Goal: Navigation & Orientation: Understand site structure

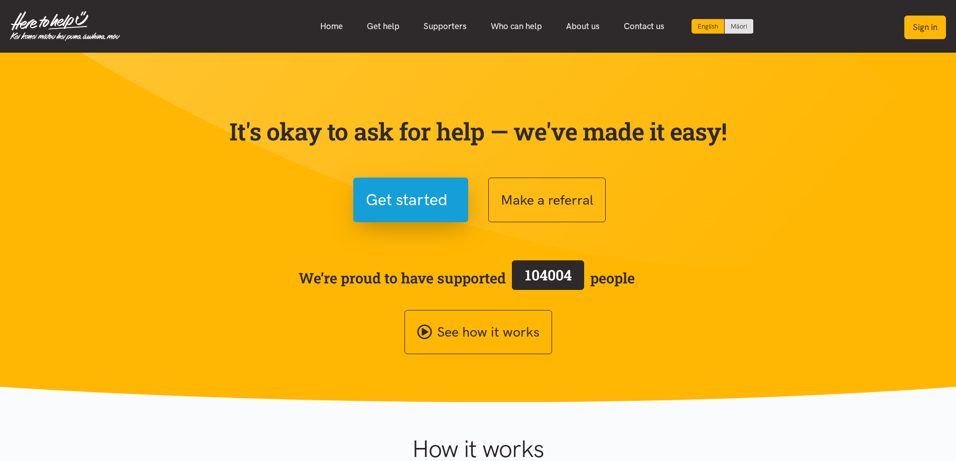
click at [917, 23] on button "Sign in" at bounding box center [925, 28] width 42 height 24
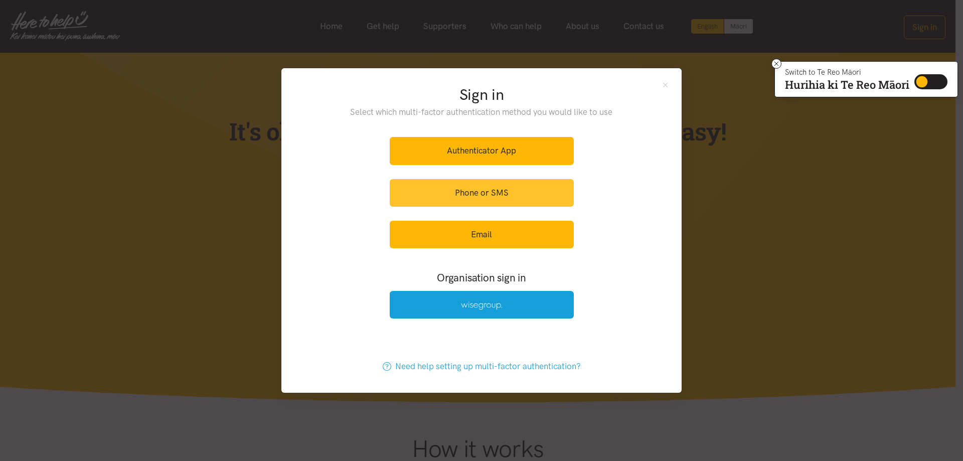
click at [495, 192] on link "Phone or SMS" at bounding box center [482, 193] width 184 height 28
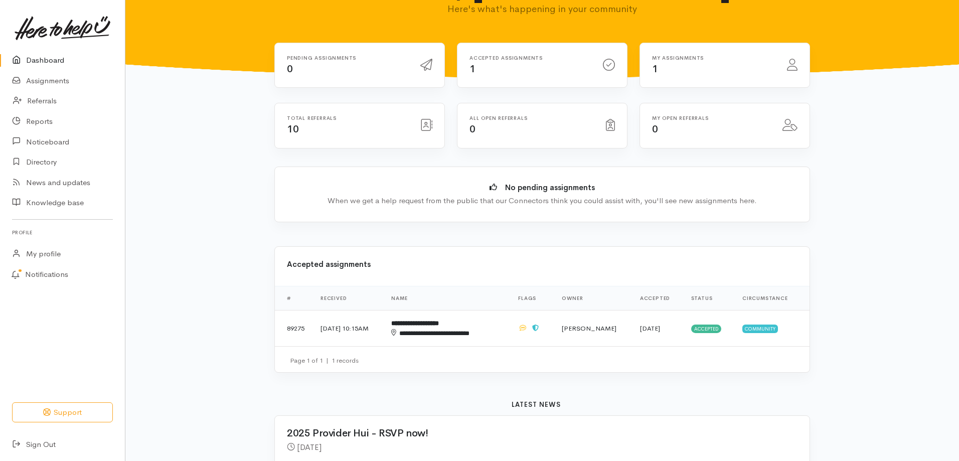
scroll to position [50, 0]
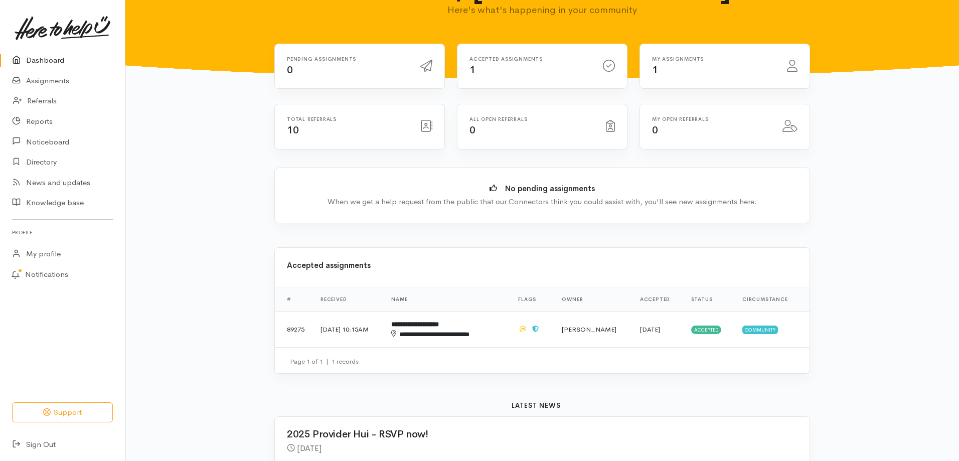
click at [54, 65] on link "Dashboard" at bounding box center [62, 60] width 125 height 21
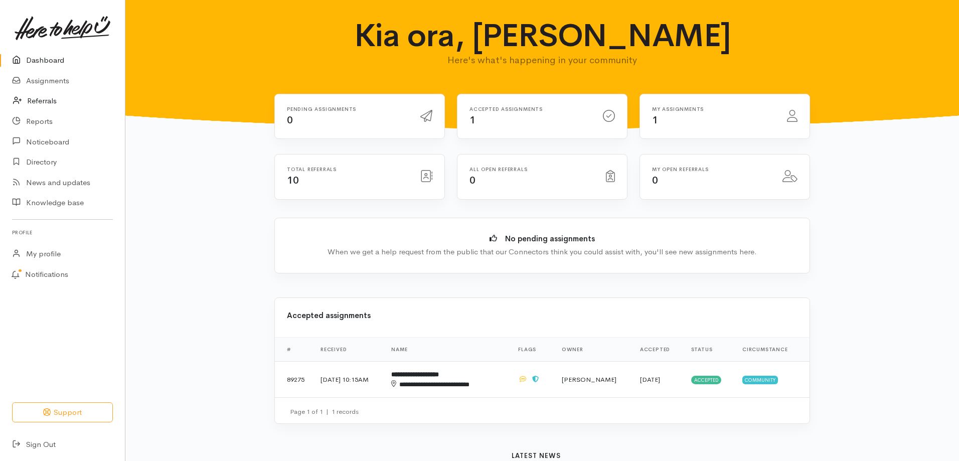
click at [51, 103] on link "Referrals" at bounding box center [62, 101] width 125 height 21
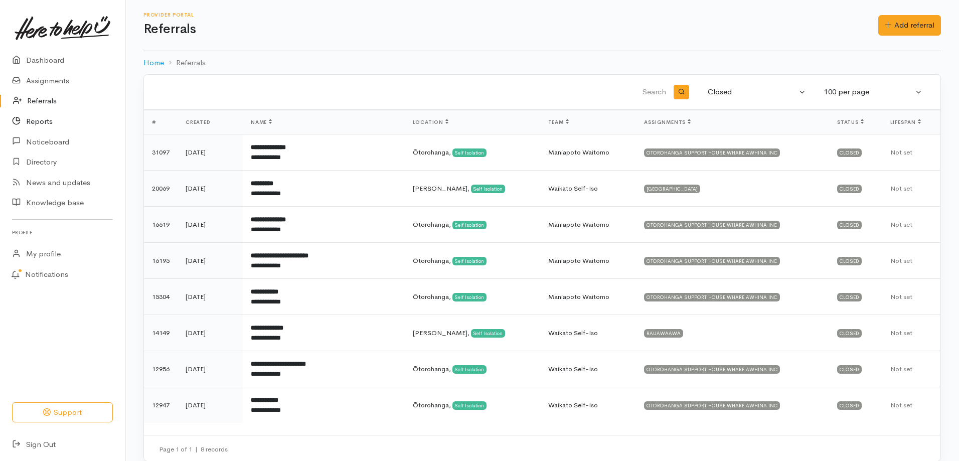
click at [49, 120] on link "Reports" at bounding box center [62, 121] width 125 height 21
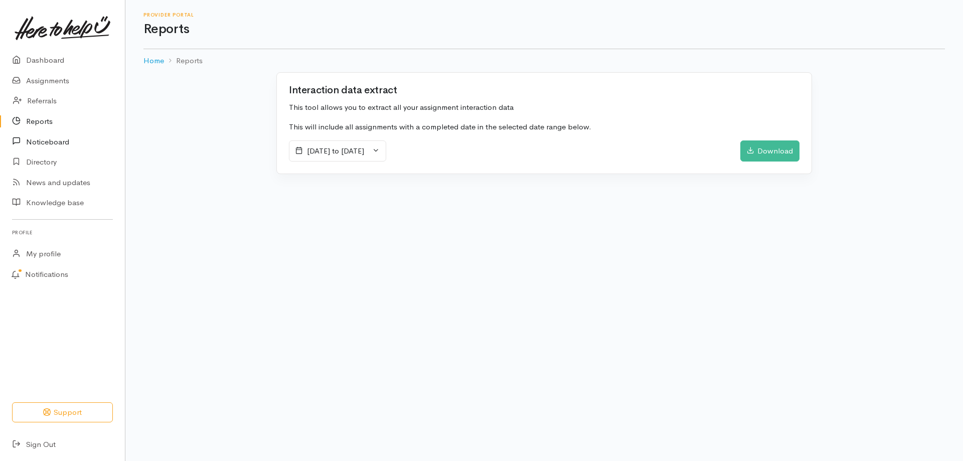
click at [60, 139] on link "Noticeboard" at bounding box center [62, 141] width 125 height 21
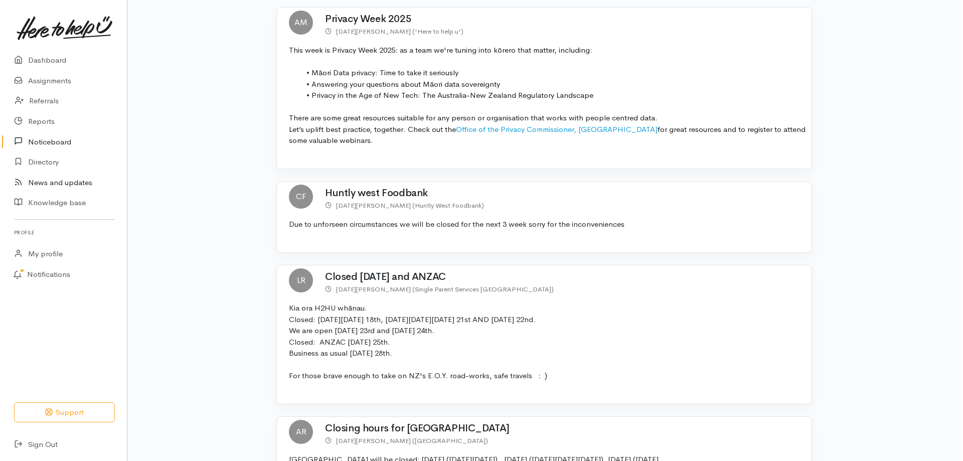
scroll to position [201, 0]
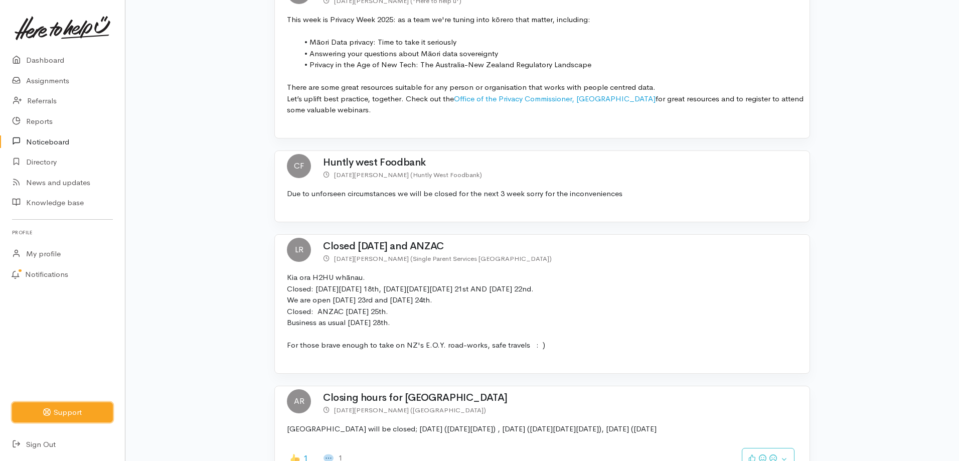
click at [71, 416] on button "Support" at bounding box center [62, 412] width 101 height 21
